Goal: Find specific page/section: Find specific page/section

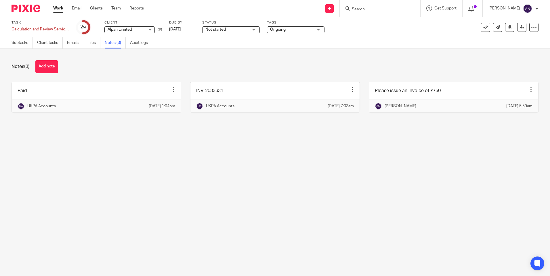
click at [481, 62] on div "Notes (3) Add note" at bounding box center [274, 66] width 527 height 13
click at [363, 9] on input "Search" at bounding box center [377, 9] width 52 height 5
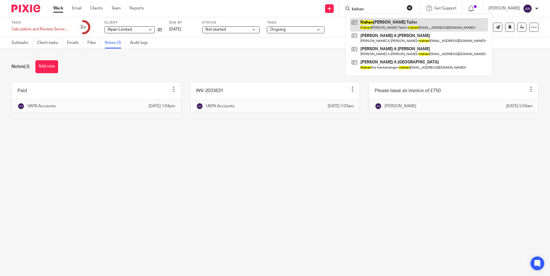
type input "kishan"
click at [373, 27] on link at bounding box center [419, 24] width 138 height 13
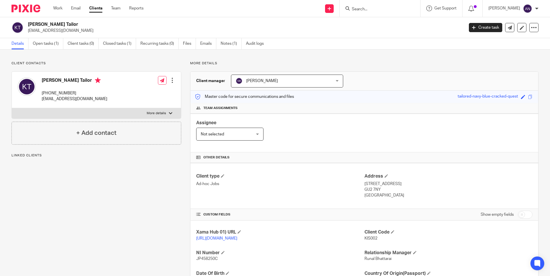
click at [53, 42] on link "Open tasks (1)" at bounding box center [48, 43] width 30 height 11
